Goal: Task Accomplishment & Management: Manage account settings

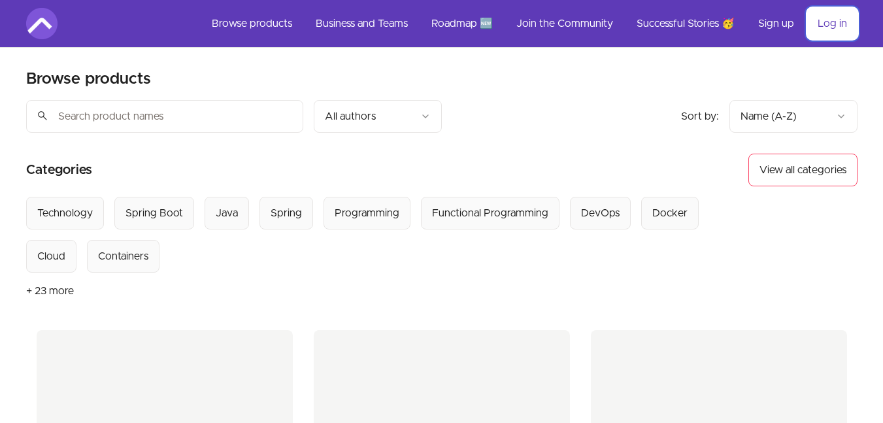
click at [831, 26] on link "Log in" at bounding box center [833, 23] width 50 height 31
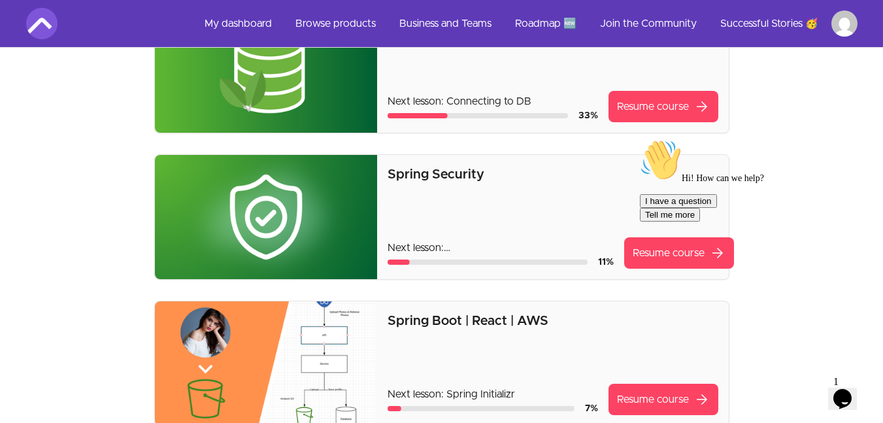
scroll to position [235, 0]
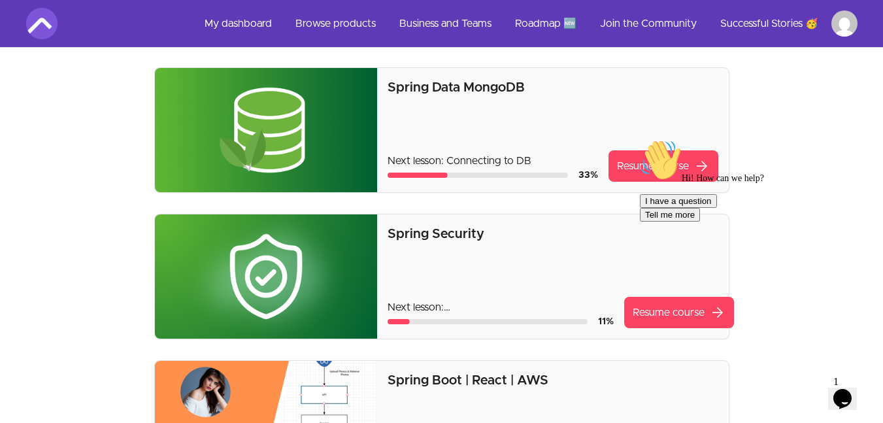
click at [849, 20] on html "Skip to main content Main menu Includes navigation links and user settings My d…" at bounding box center [441, 431] width 883 height 1333
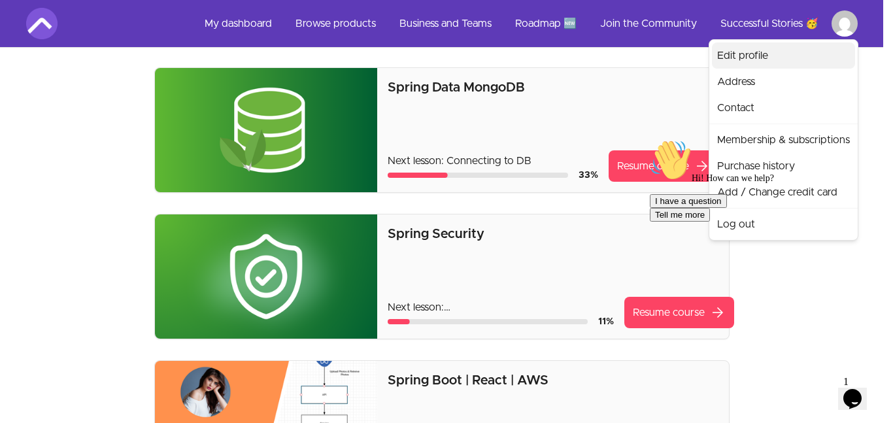
click at [744, 56] on link "Edit profile" at bounding box center [783, 56] width 143 height 26
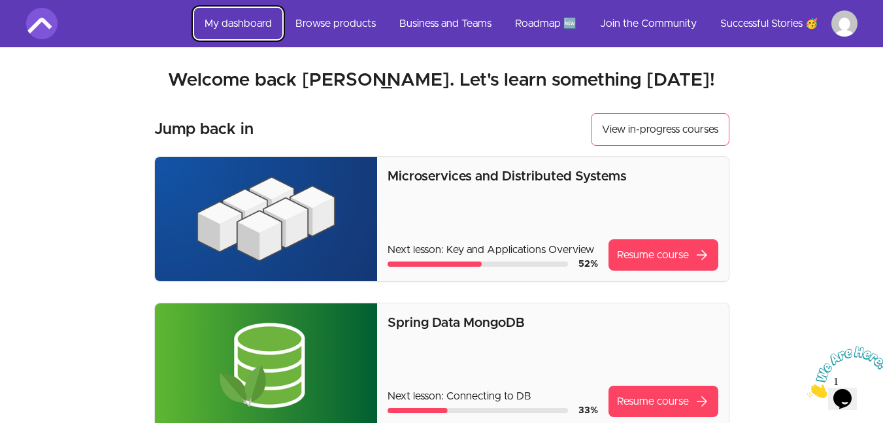
click at [244, 20] on link "My dashboard" at bounding box center [238, 23] width 88 height 31
